Goal: Task Accomplishment & Management: Use online tool/utility

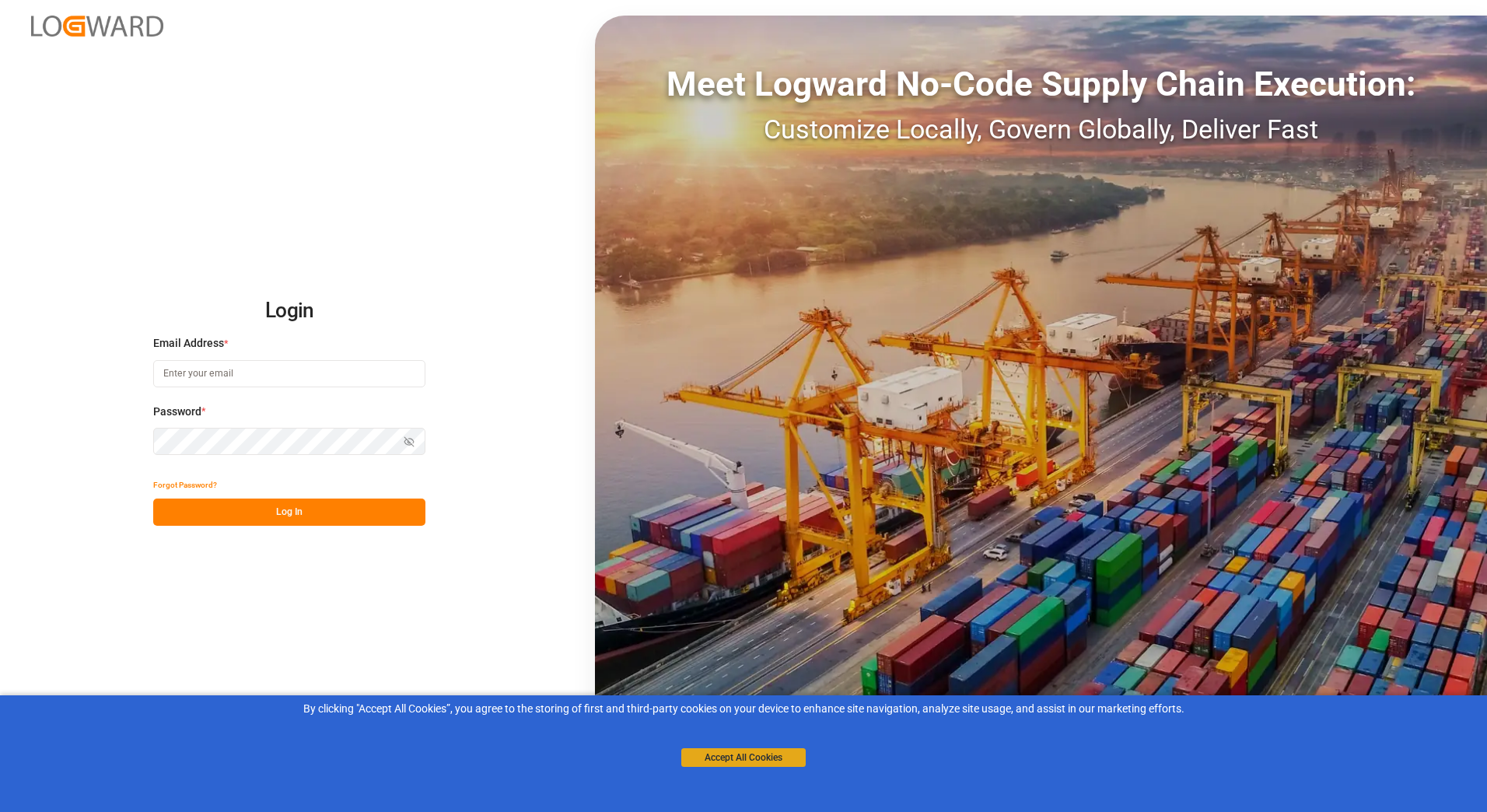
type input "[PERSON_NAME][EMAIL_ADDRESS][PERSON_NAME][DOMAIN_NAME]"
click at [779, 761] on button "Accept All Cookies" at bounding box center [744, 757] width 125 height 18
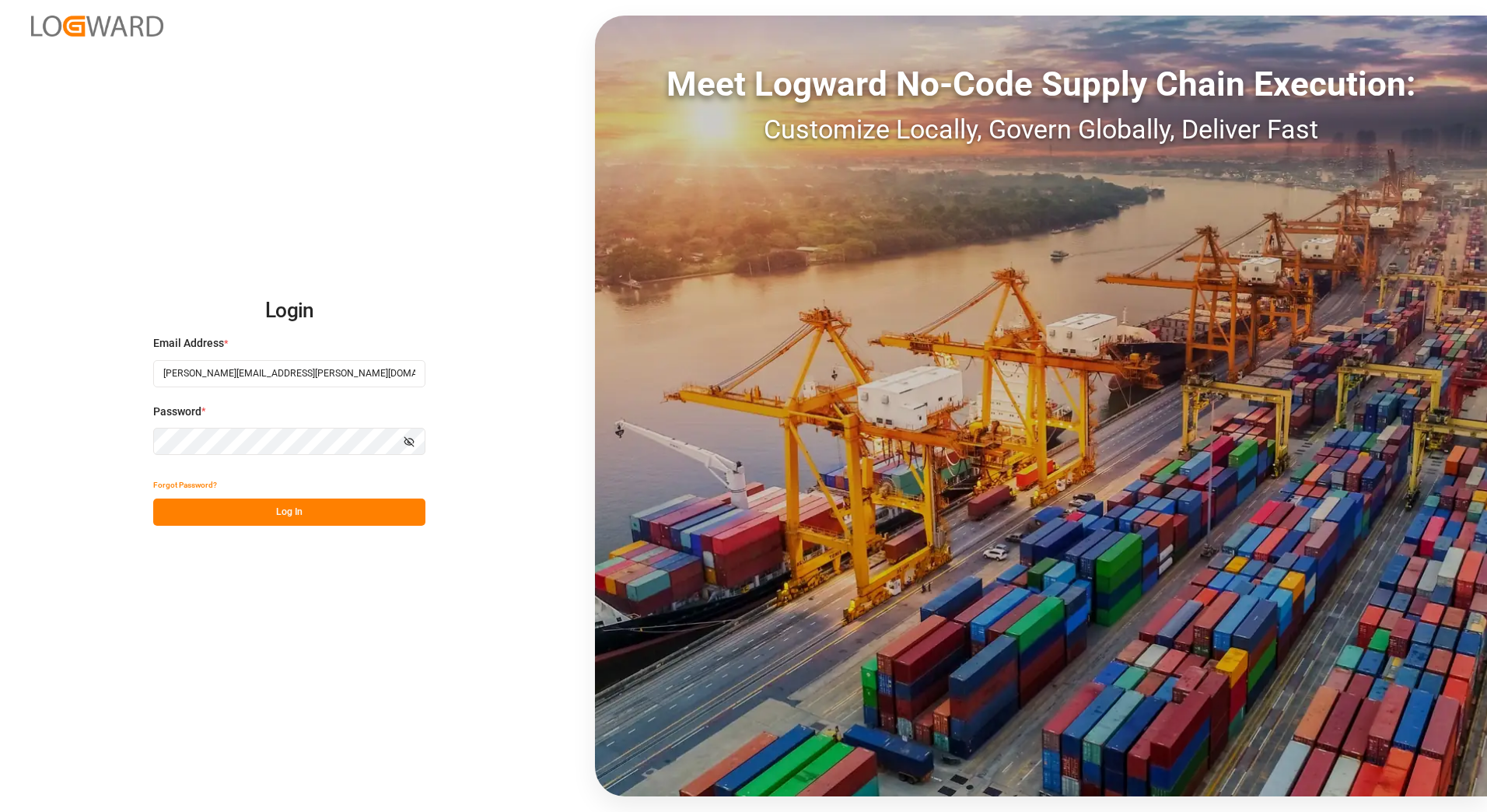
click at [274, 504] on button "Log In" at bounding box center [289, 512] width 272 height 27
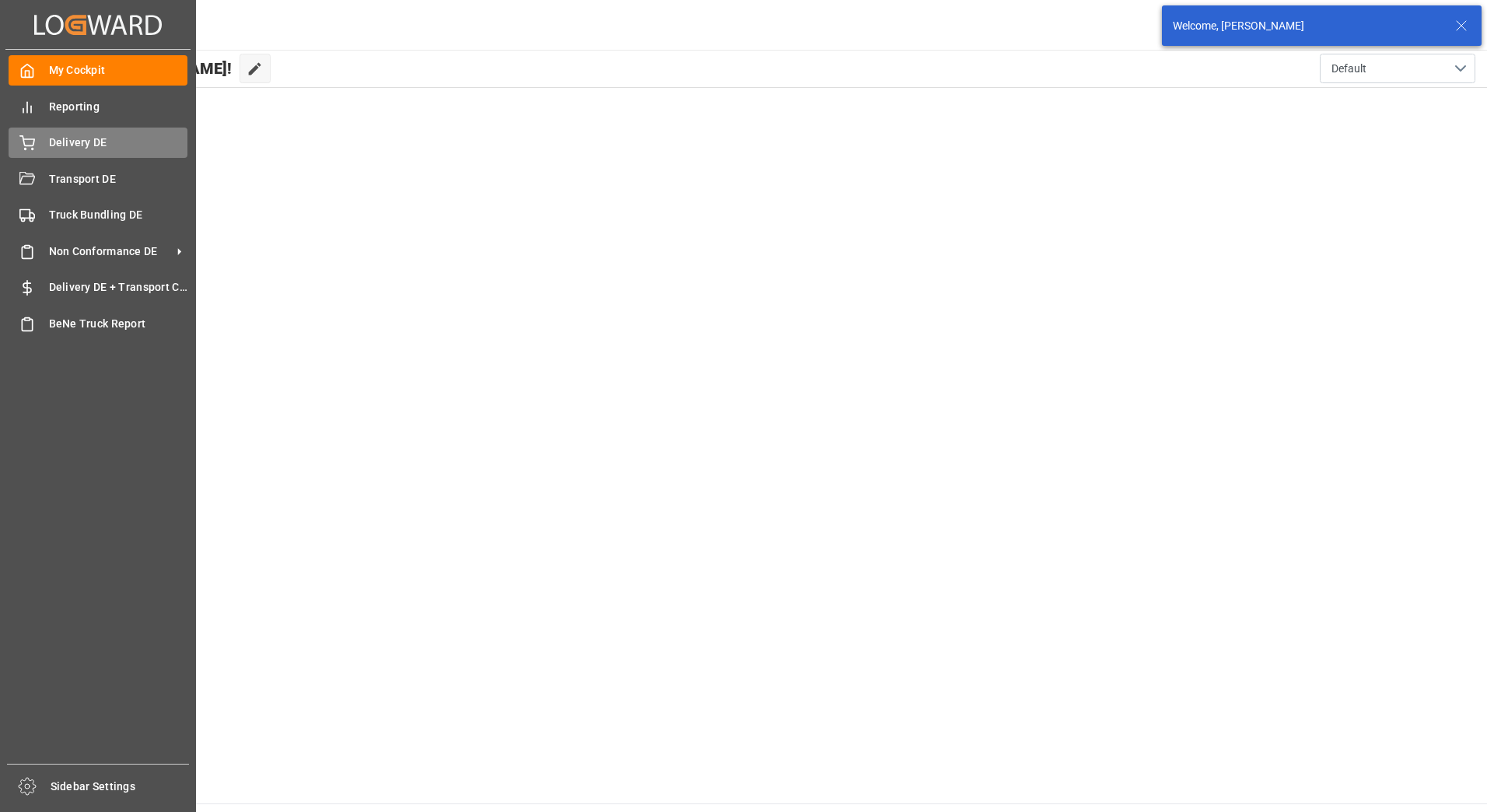
click at [27, 143] on icon at bounding box center [27, 143] width 16 height 16
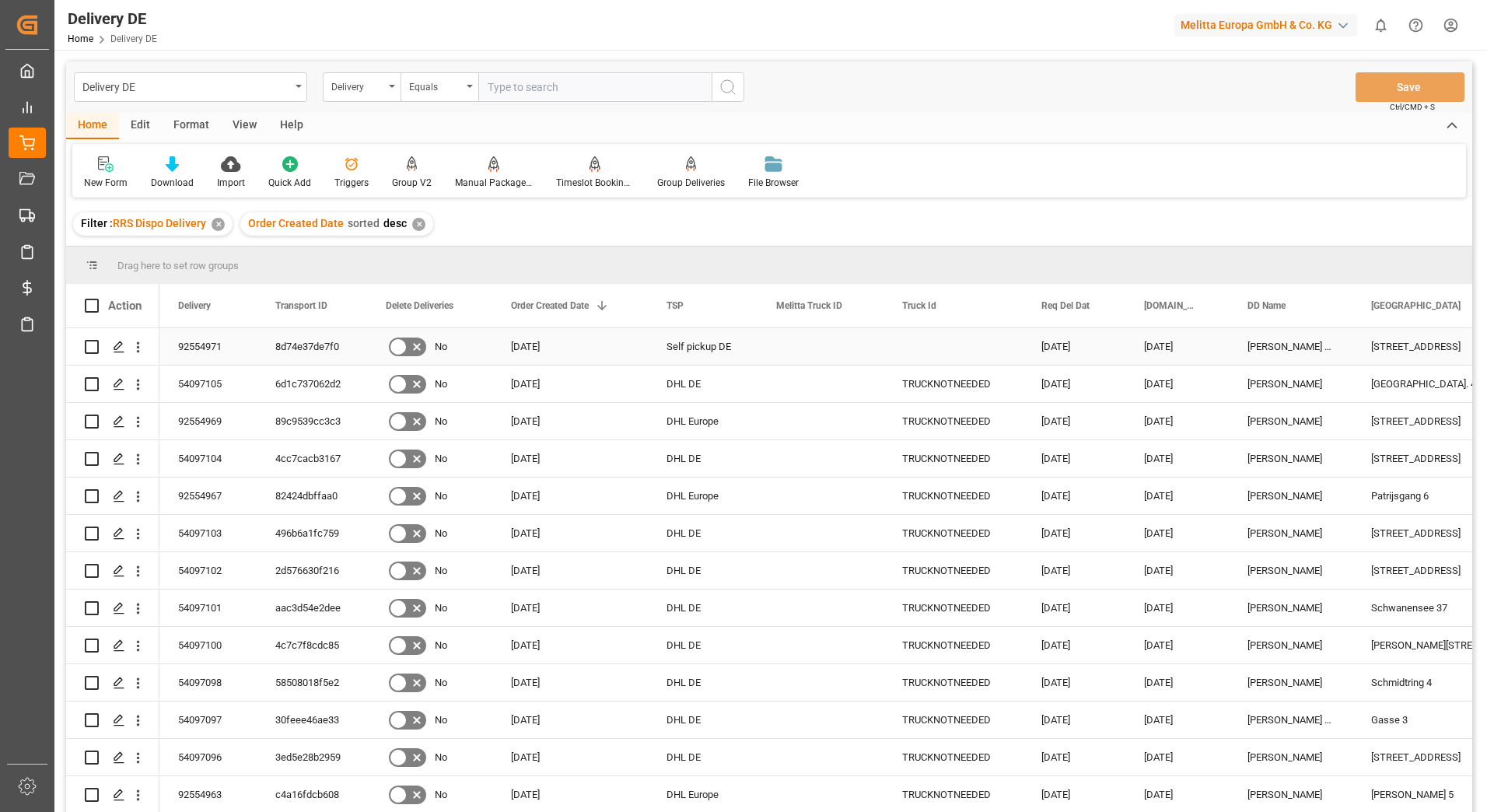
click at [92, 348] on input "Press Space to toggle row selection (unchecked)" at bounding box center [92, 346] width 14 height 14
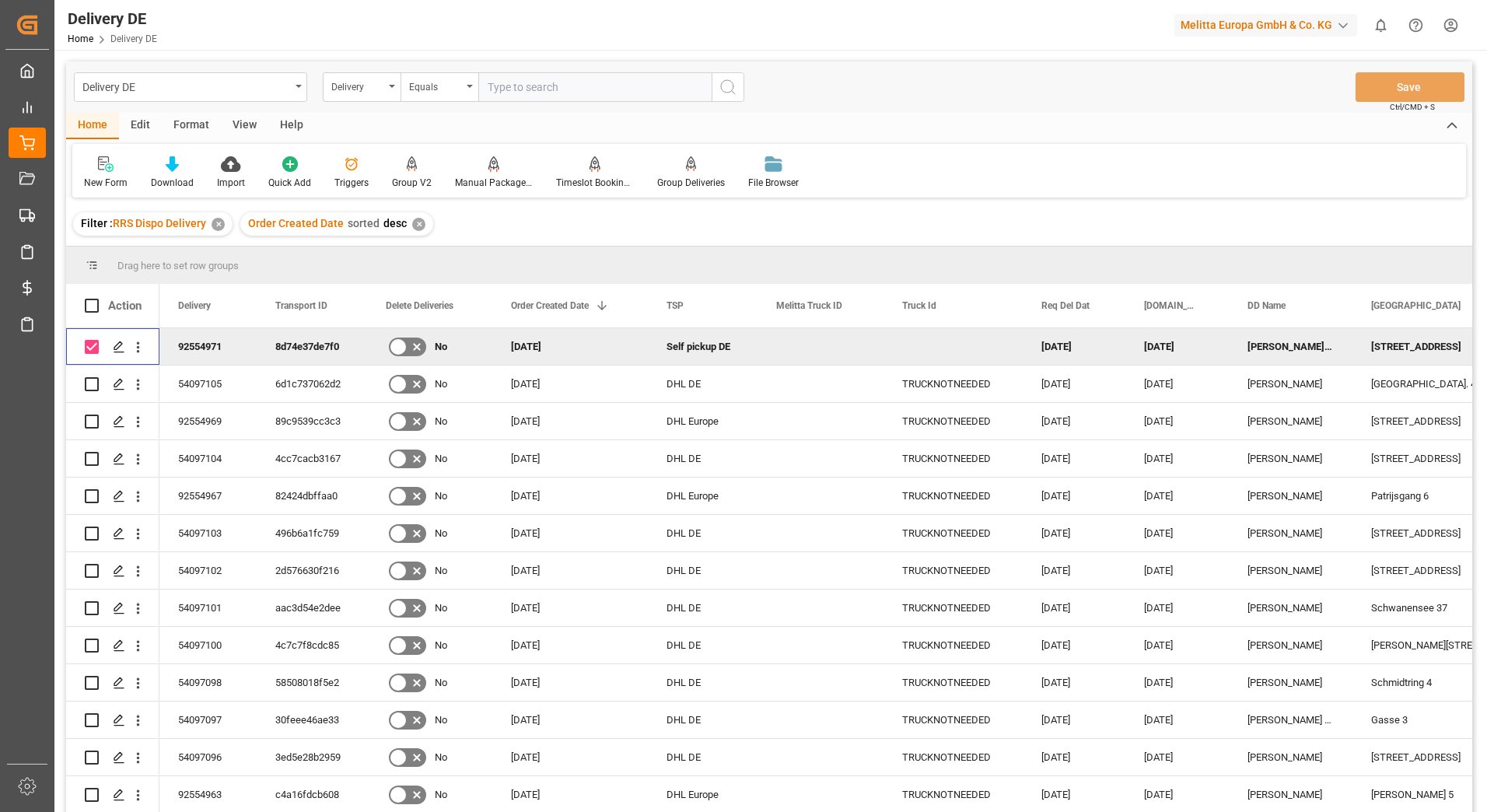
click at [93, 344] on input "Press Space to toggle row selection (checked)" at bounding box center [92, 346] width 14 height 14
checkbox input "false"
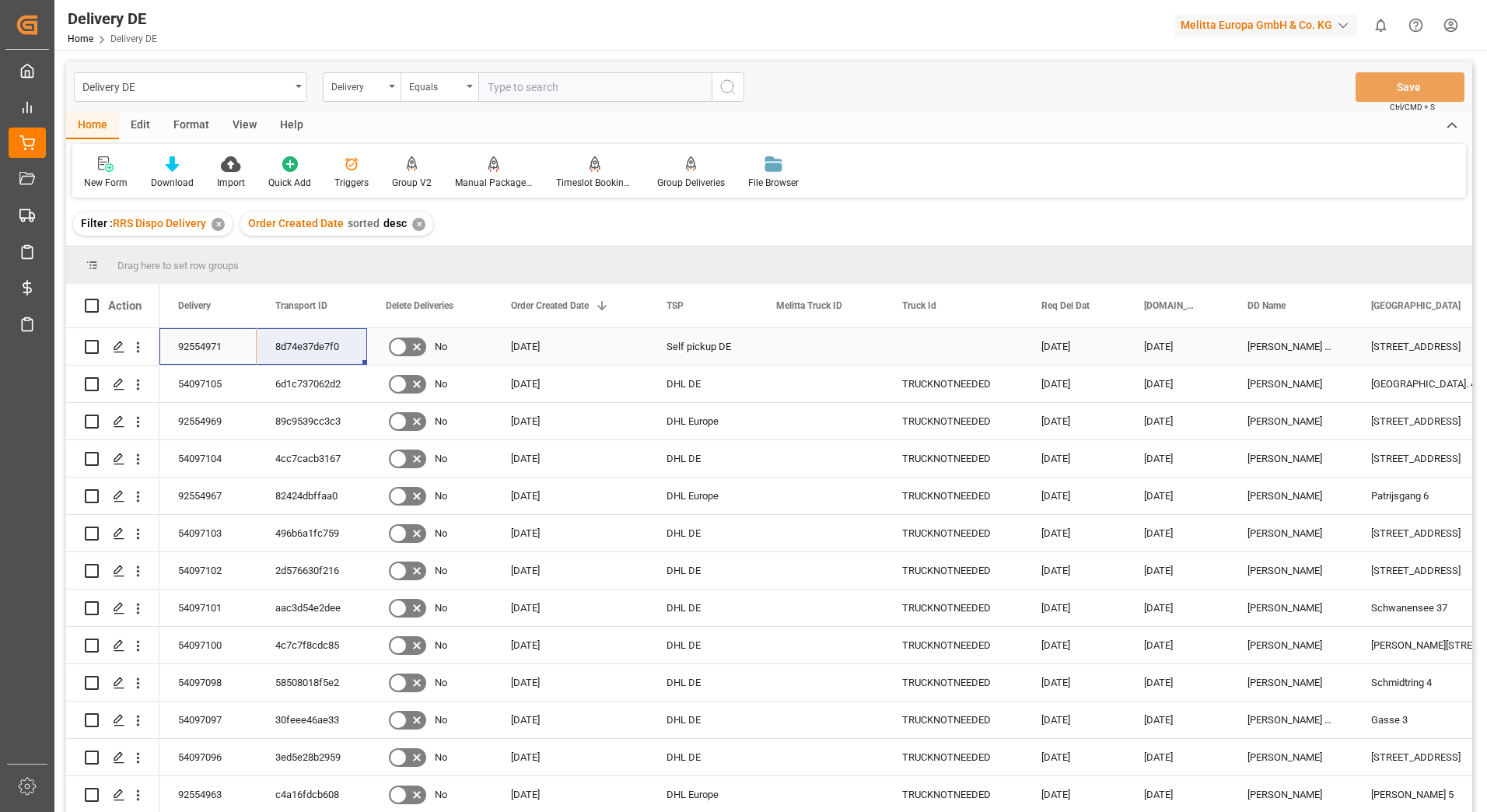
drag, startPoint x: 190, startPoint y: 341, endPoint x: 280, endPoint y: 350, distance: 90.4
click at [1453, 25] on html "Created by potrace 1.15, written by [PERSON_NAME] [DATE]-[DATE] Created by potr…" at bounding box center [743, 406] width 1487 height 812
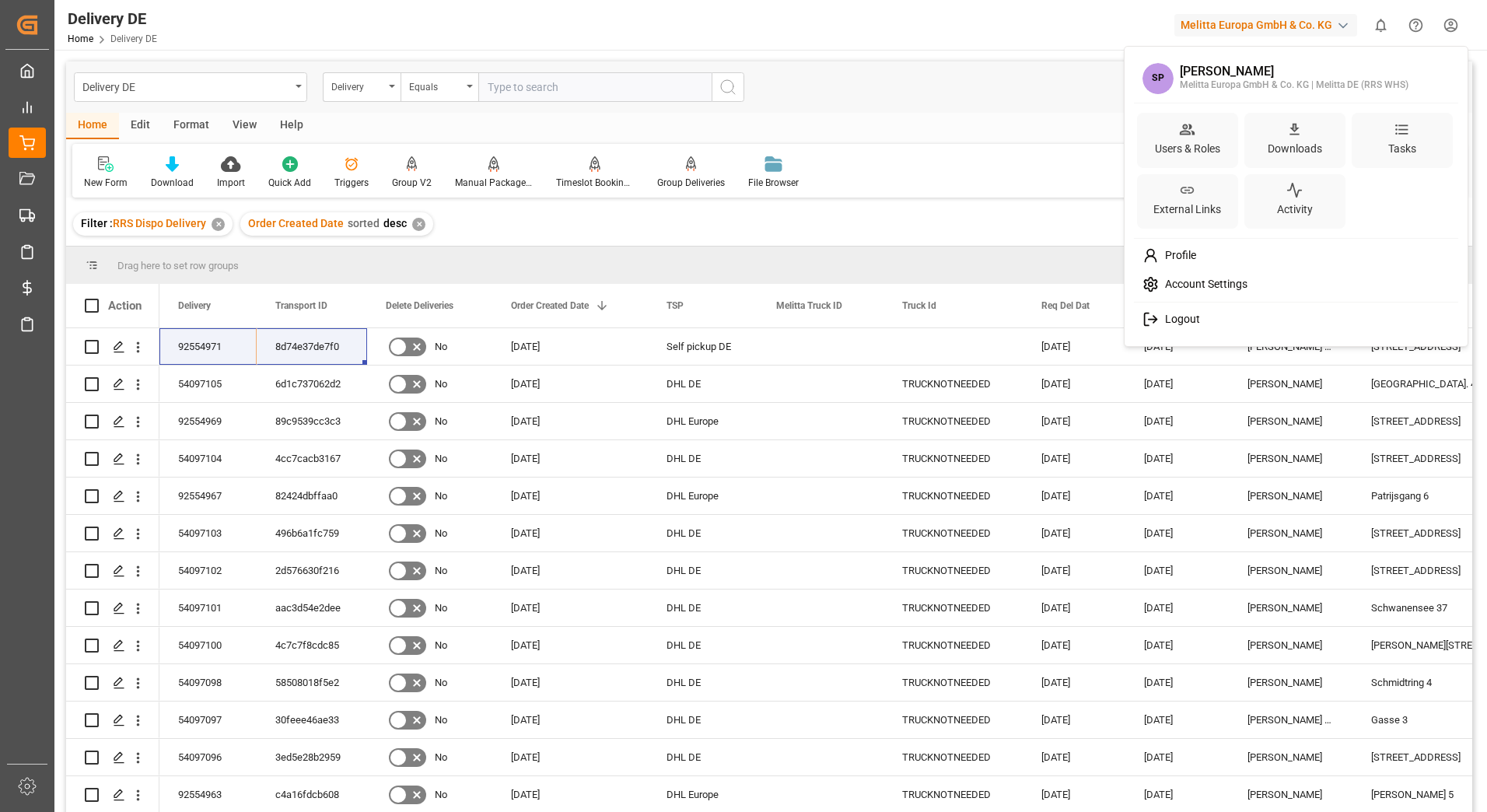
click at [1173, 320] on span "Logout" at bounding box center [1179, 319] width 42 height 14
